Goal: Transaction & Acquisition: Purchase product/service

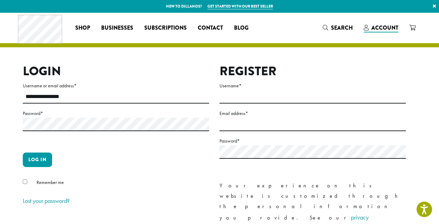
click at [23, 109] on div at bounding box center [23, 109] width 0 height 0
type input "**********"
click at [34, 158] on button "Log in" at bounding box center [37, 159] width 29 height 14
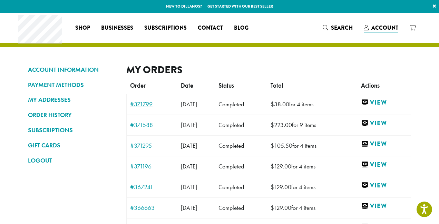
click at [148, 105] on link "#371799" at bounding box center [152, 104] width 44 height 6
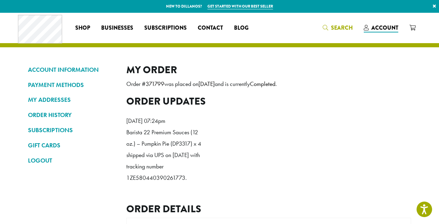
click at [338, 28] on span "Search" at bounding box center [342, 28] width 22 height 8
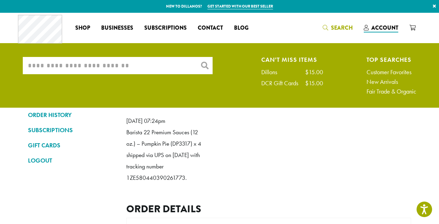
click at [150, 68] on input "What are you searching for?" at bounding box center [118, 65] width 190 height 17
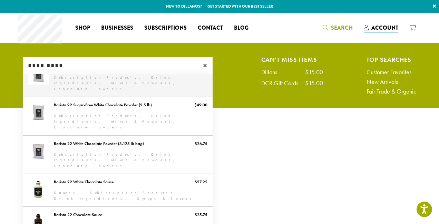
scroll to position [39, 0]
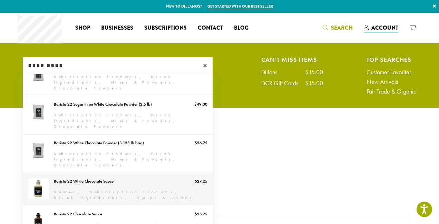
type input "*********"
click at [107, 173] on link "Barista 22 White Chocolate Sauce" at bounding box center [118, 189] width 190 height 32
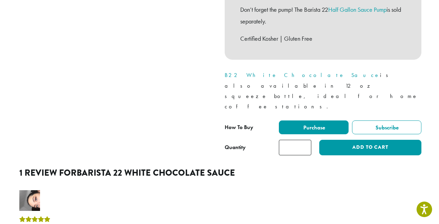
scroll to position [314, 0]
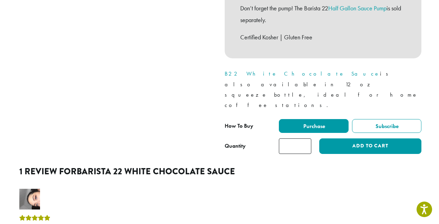
click at [305, 138] on input "*" at bounding box center [295, 146] width 32 height 16
type input "*"
click at [305, 138] on input "*" at bounding box center [295, 146] width 32 height 16
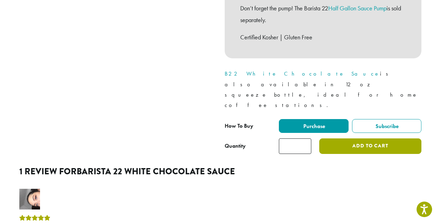
click at [346, 138] on button "Add to cart" at bounding box center [370, 146] width 102 height 16
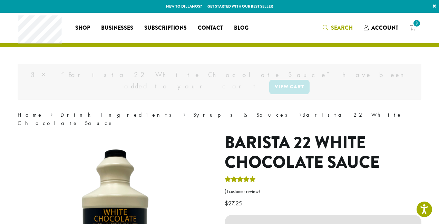
click at [341, 29] on span "Search" at bounding box center [342, 28] width 22 height 8
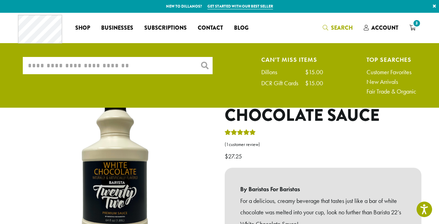
click at [167, 69] on input "What are you searching for?" at bounding box center [118, 65] width 190 height 17
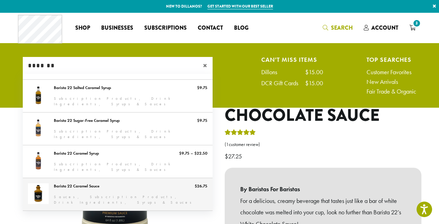
type input "*******"
click at [87, 184] on link "Barista 22 Caramel Sauce" at bounding box center [118, 194] width 190 height 32
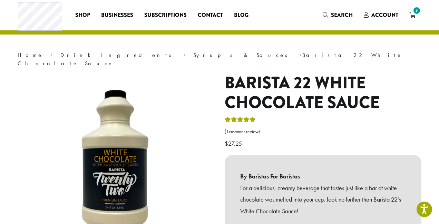
scroll to position [52, 0]
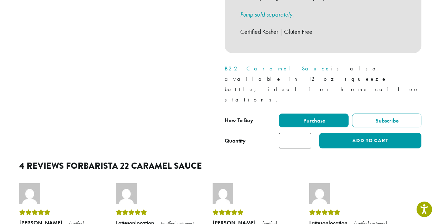
scroll to position [299, 0]
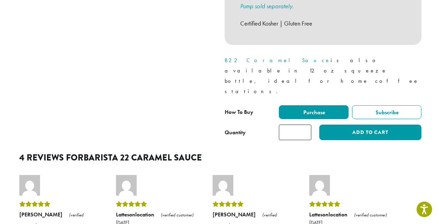
click at [305, 125] on input "*" at bounding box center [295, 133] width 32 height 16
type input "*"
click at [305, 125] on input "*" at bounding box center [295, 133] width 32 height 16
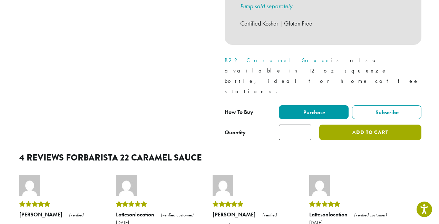
click at [351, 125] on button "Add to cart" at bounding box center [370, 133] width 102 height 16
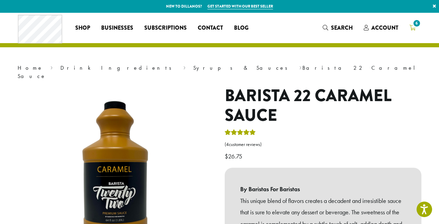
click at [412, 31] on span "6" at bounding box center [412, 28] width 6 height 9
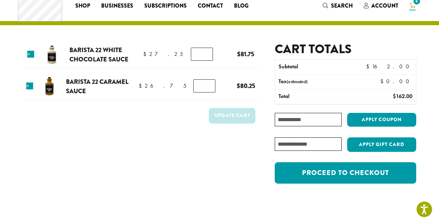
scroll to position [29, 0]
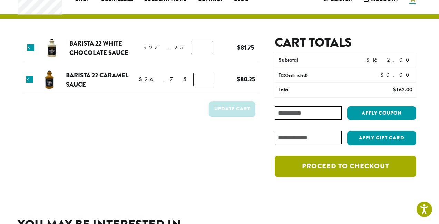
click at [312, 169] on link "Proceed to checkout" at bounding box center [345, 166] width 141 height 21
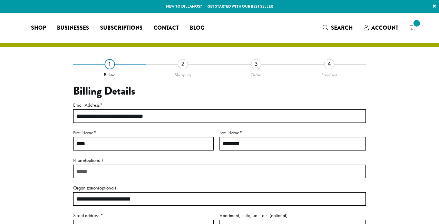
select select "**"
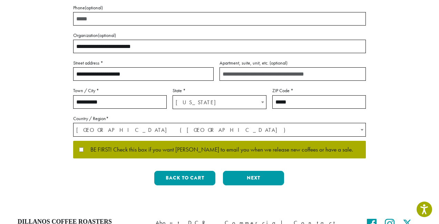
scroll to position [153, 0]
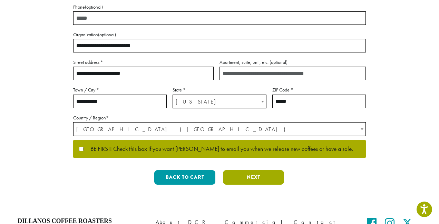
click at [256, 176] on button "Next" at bounding box center [253, 177] width 61 height 14
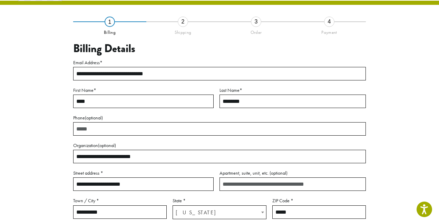
scroll to position [39, 0]
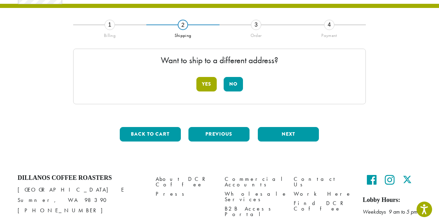
click at [211, 83] on button "Yes" at bounding box center [206, 84] width 20 height 14
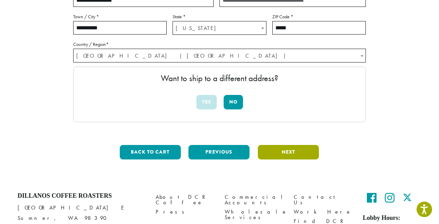
click at [282, 152] on button "Next" at bounding box center [288, 152] width 61 height 14
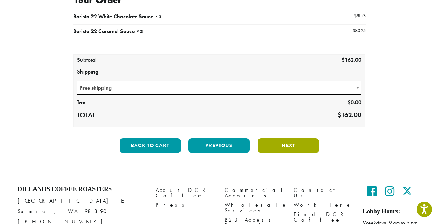
click at [282, 149] on button "Next" at bounding box center [288, 145] width 61 height 14
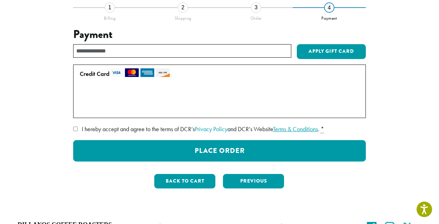
scroll to position [59, 0]
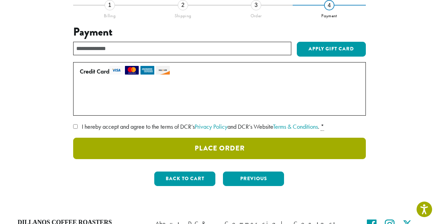
click at [205, 149] on button "Place Order" at bounding box center [219, 148] width 293 height 21
